Goal: Download file/media

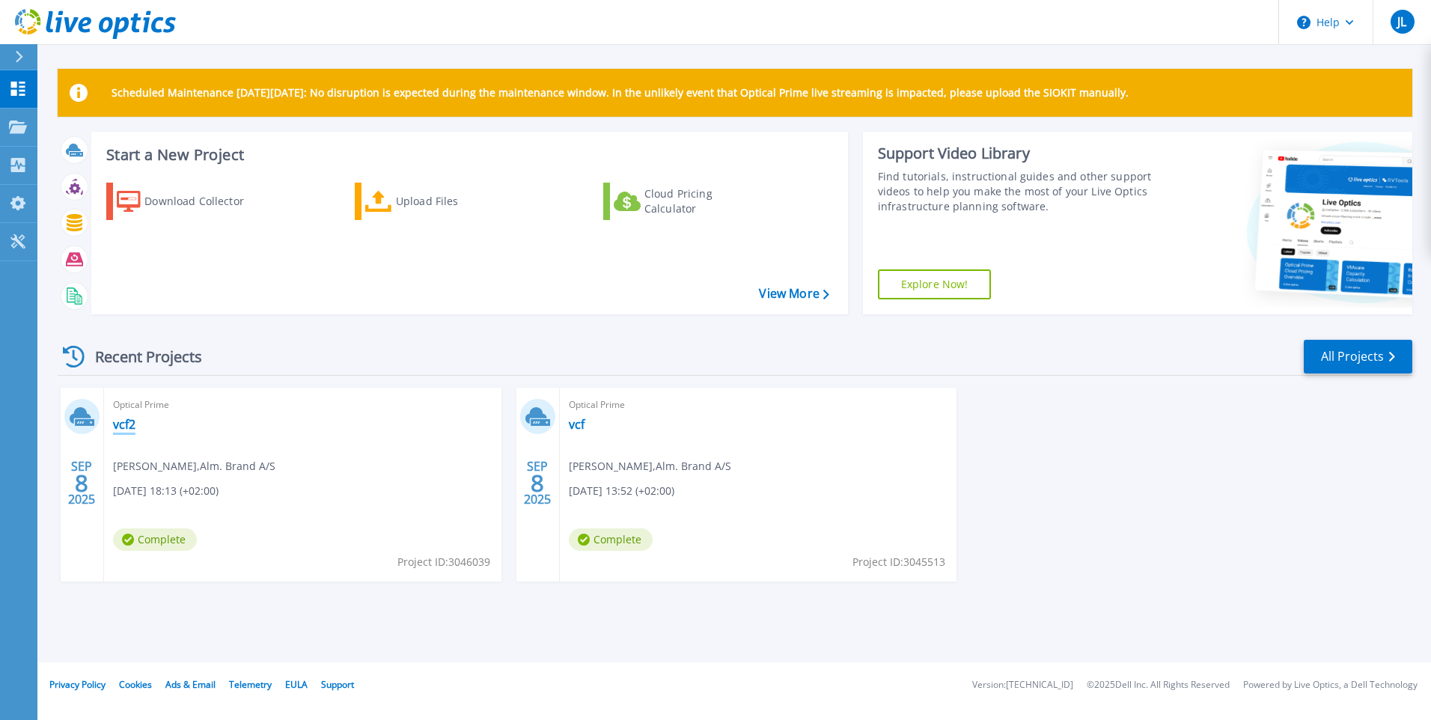
click at [129, 421] on link "vcf2" at bounding box center [124, 424] width 22 height 15
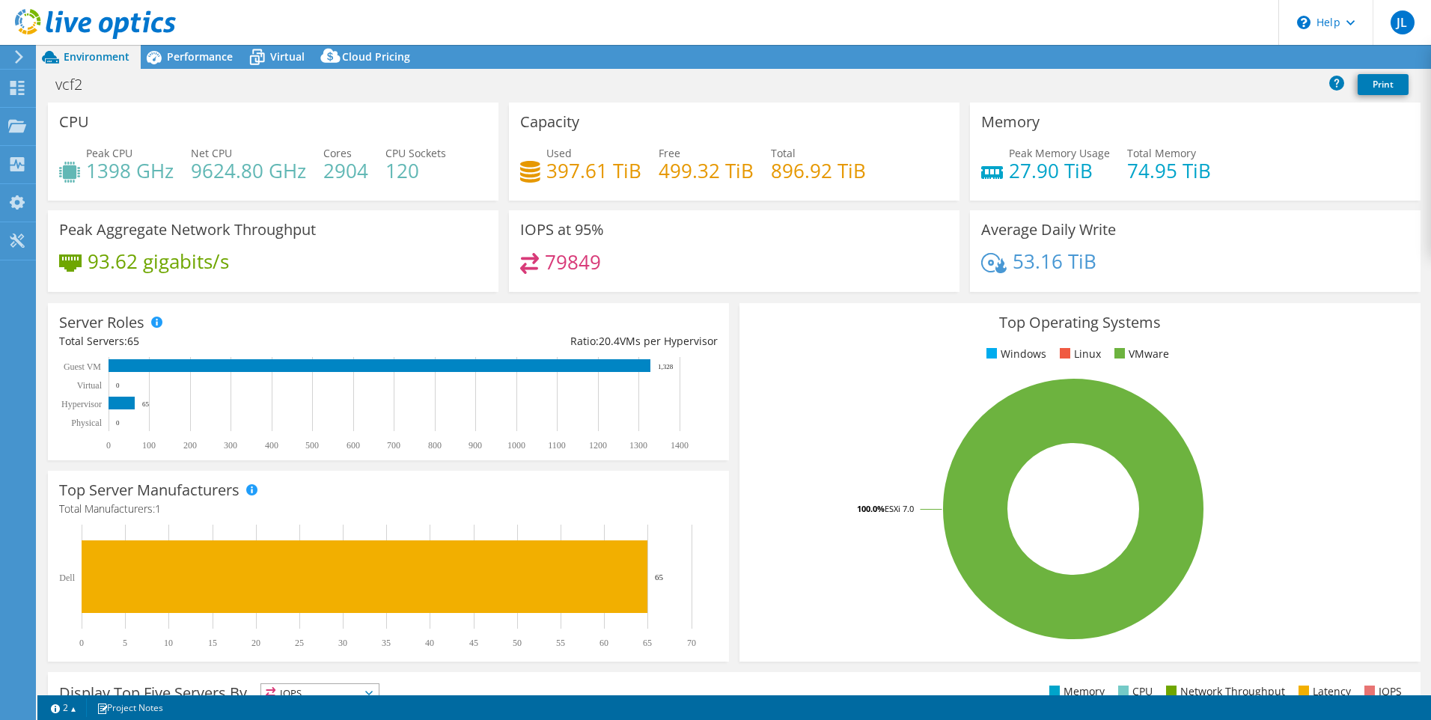
select select "EUFrankfurt"
select select "DKK"
click at [1172, 56] on link "Reports" at bounding box center [1178, 57] width 72 height 23
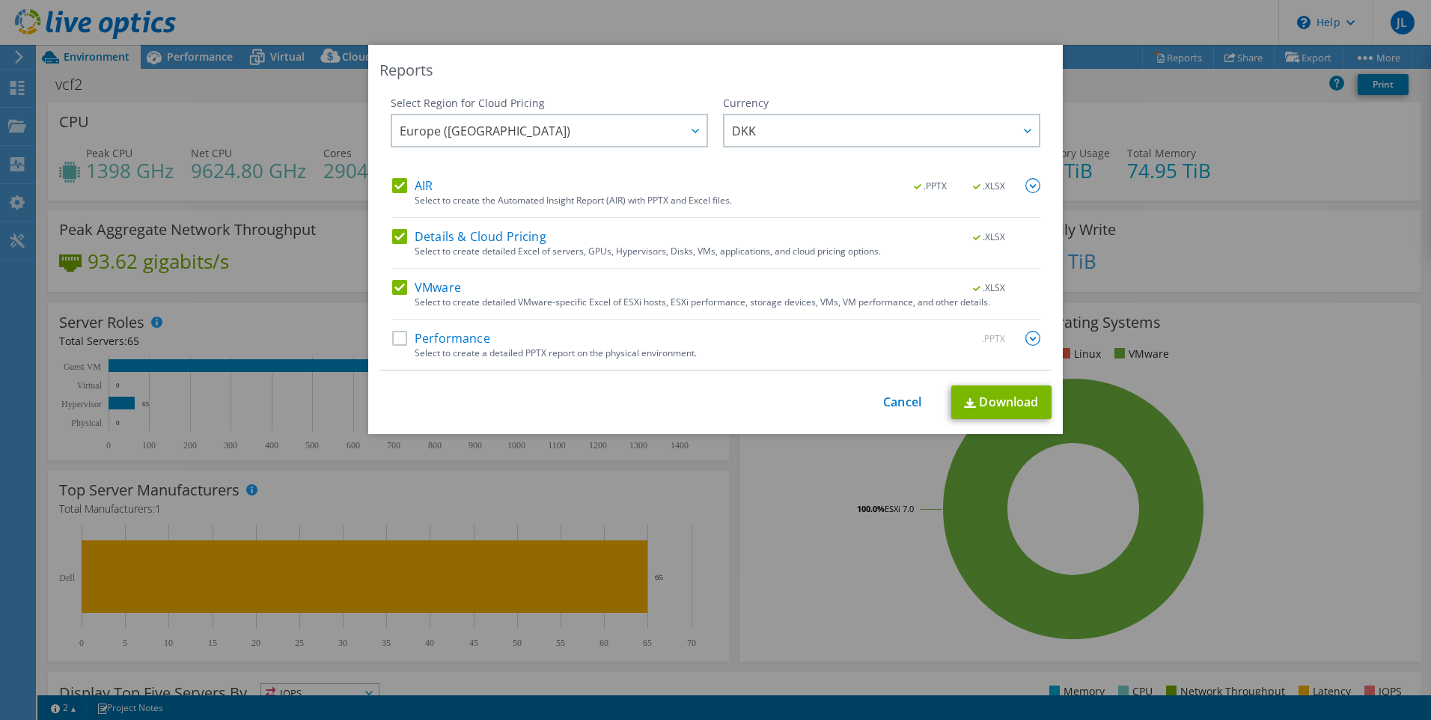
click at [398, 338] on label "Performance" at bounding box center [441, 338] width 98 height 15
click at [0, 0] on input "Performance" at bounding box center [0, 0] width 0 height 0
click at [982, 408] on link "Download" at bounding box center [1001, 402] width 100 height 34
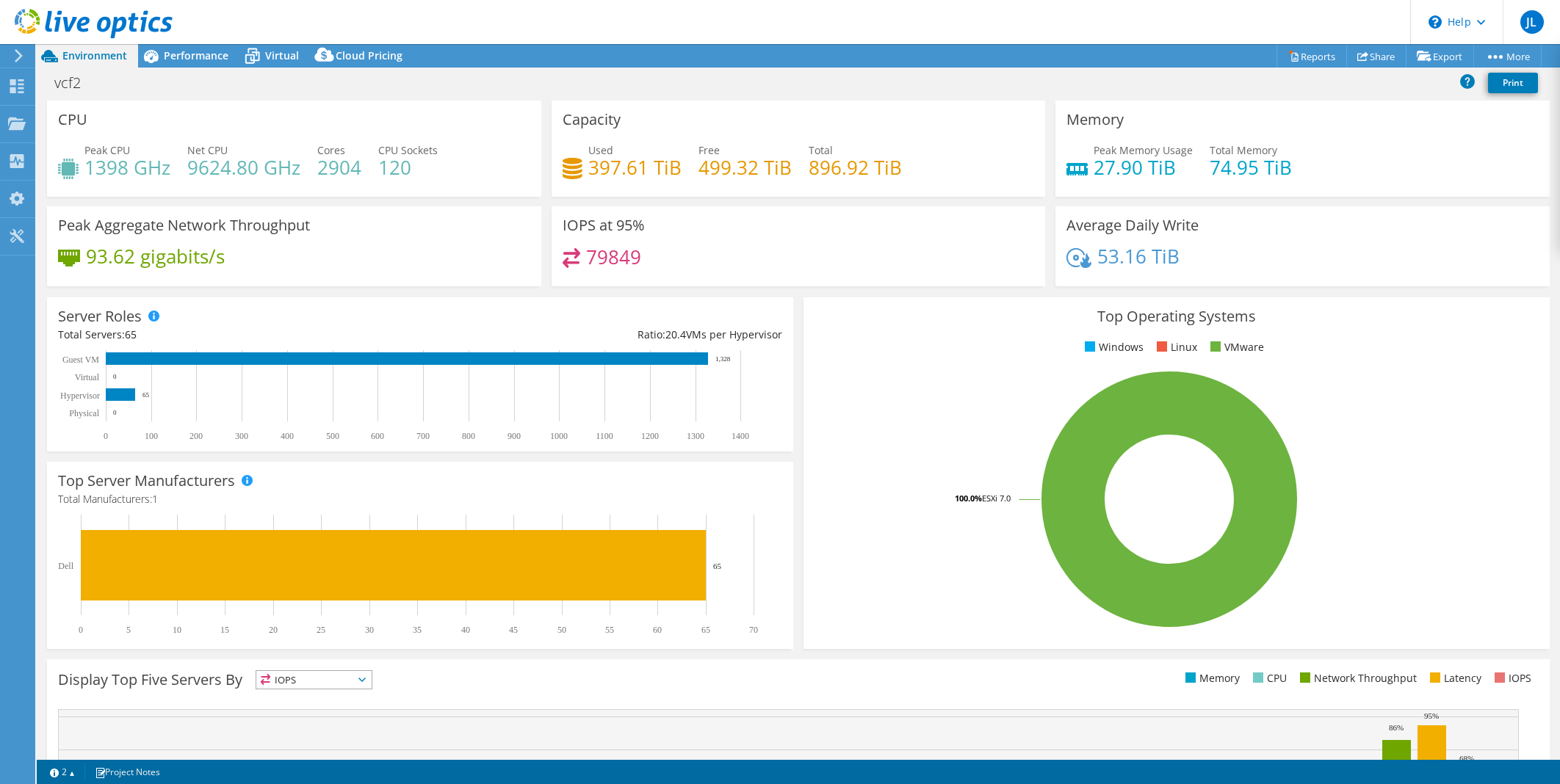
select select "EUFrankfurt"
select select "DKK"
